Goal: Task Accomplishment & Management: Use online tool/utility

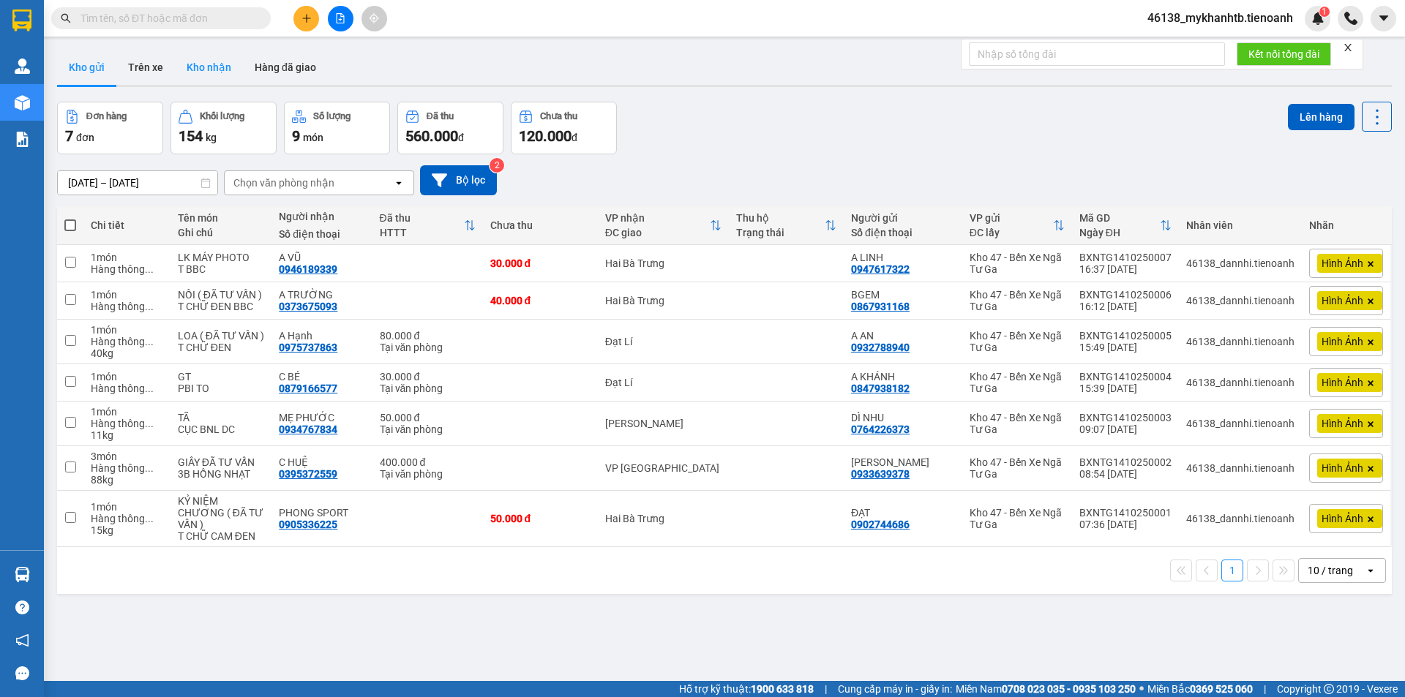
click at [206, 65] on button "Kho nhận" at bounding box center [209, 67] width 68 height 35
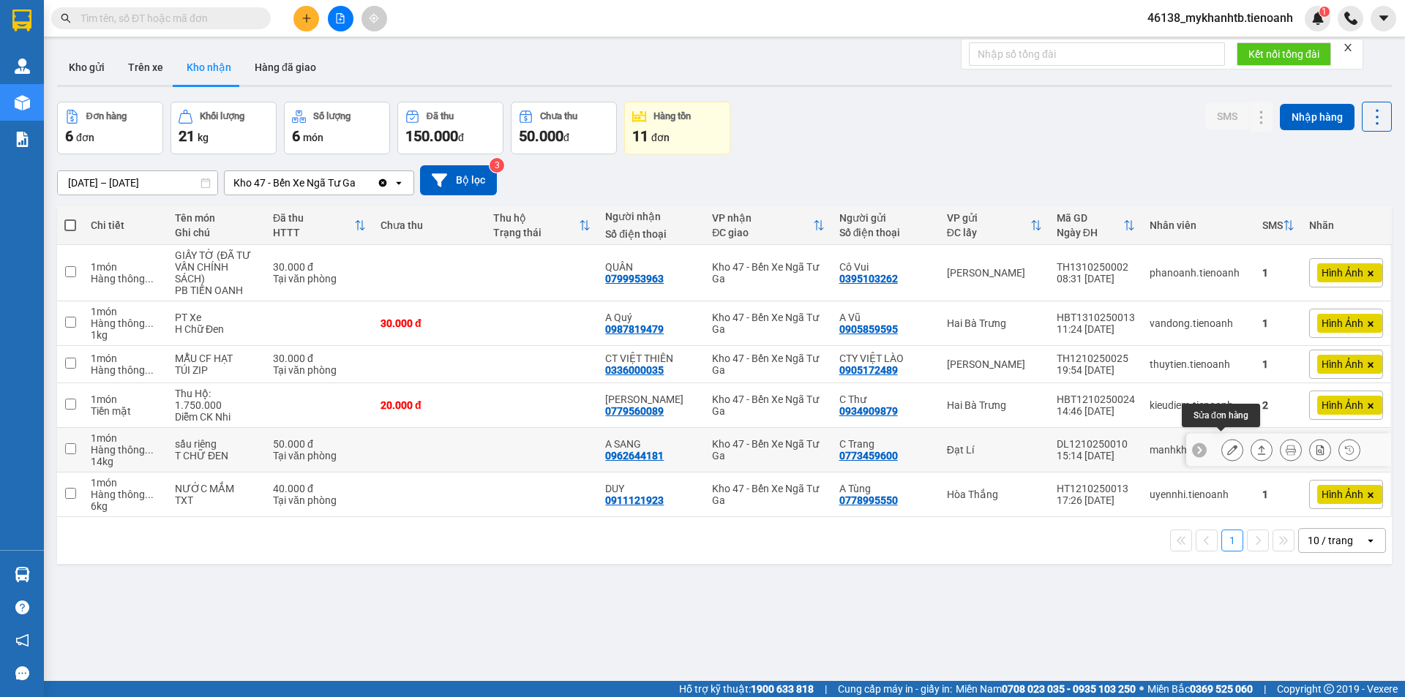
click at [1227, 446] on icon at bounding box center [1232, 450] width 10 height 10
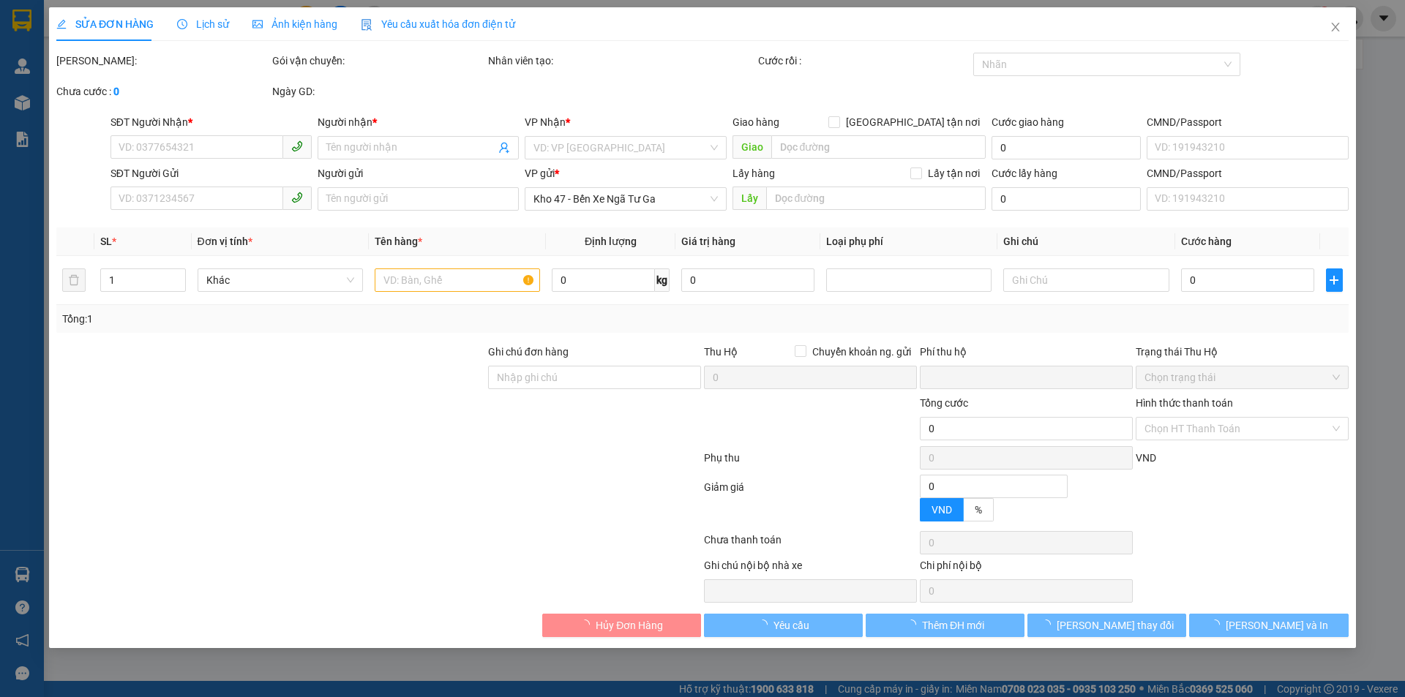
type input "0962644181"
type input "A SANG"
type input "0773459600"
type input "C Trang"
type input "gr"
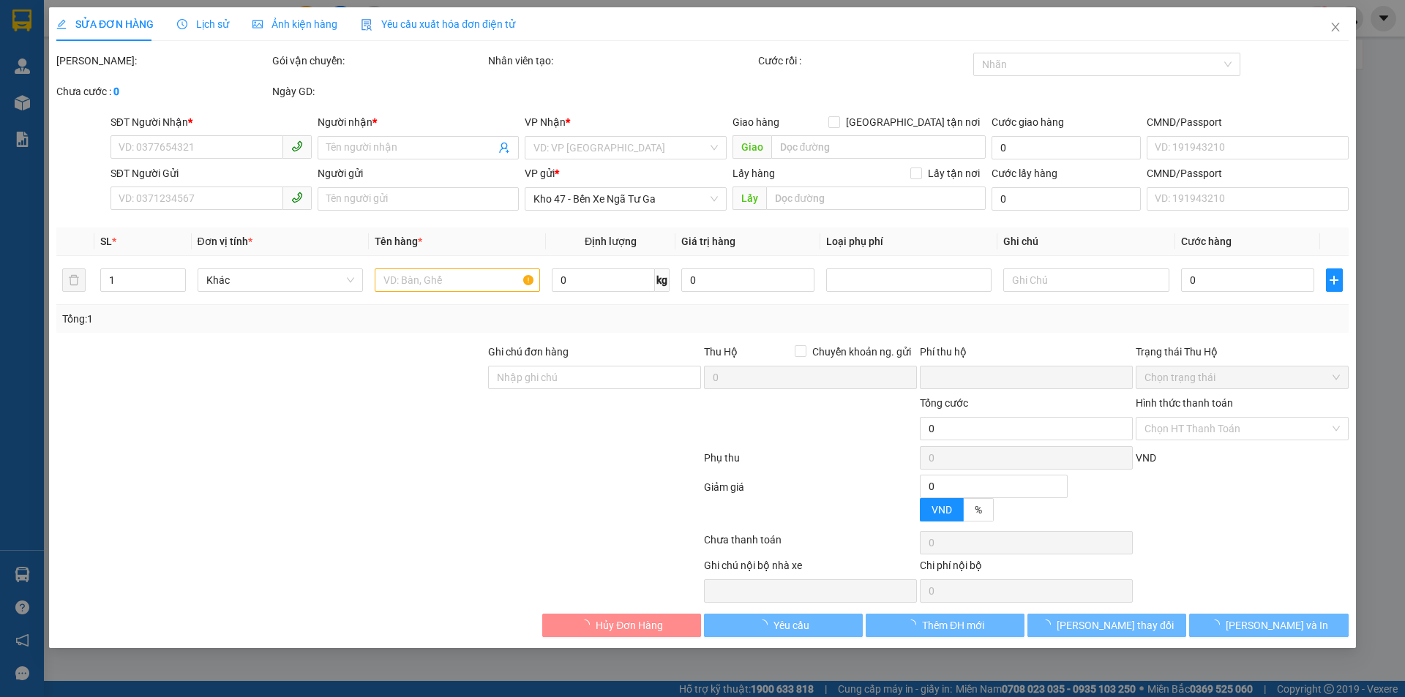
type input "0"
type input "50.000"
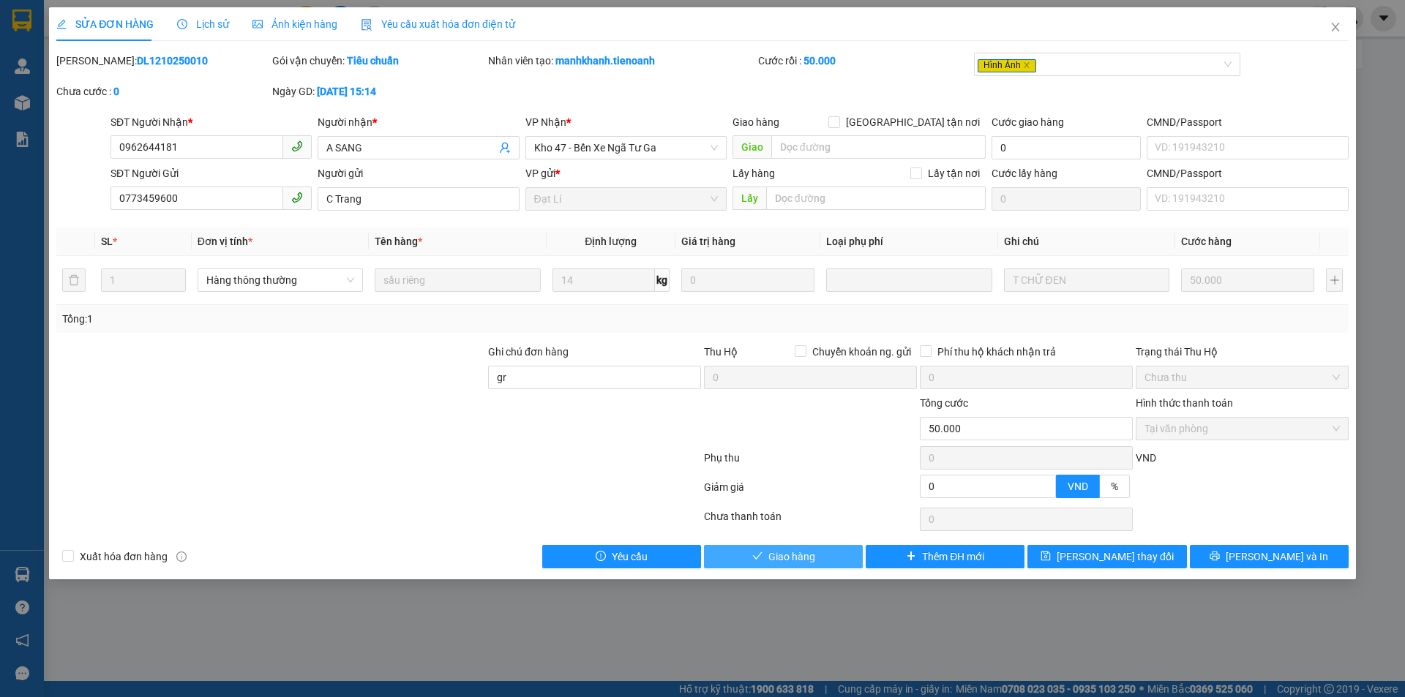
click at [814, 550] on span "Giao hàng" at bounding box center [791, 557] width 47 height 16
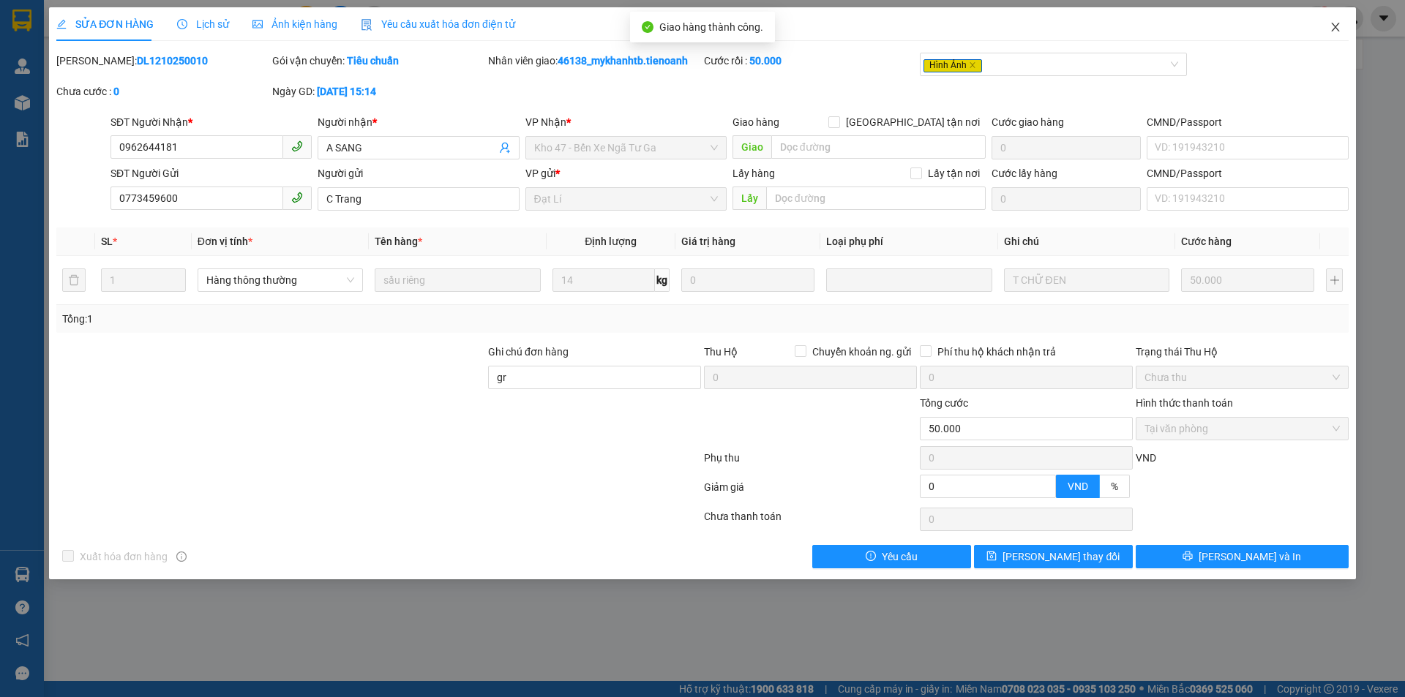
click at [1327, 29] on span "Close" at bounding box center [1335, 27] width 41 height 41
